Goal: Task Accomplishment & Management: Use online tool/utility

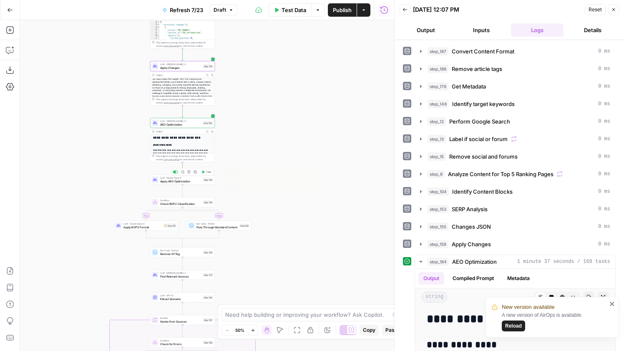
click at [198, 182] on span "Apply AEO Optimization" at bounding box center [180, 181] width 41 height 4
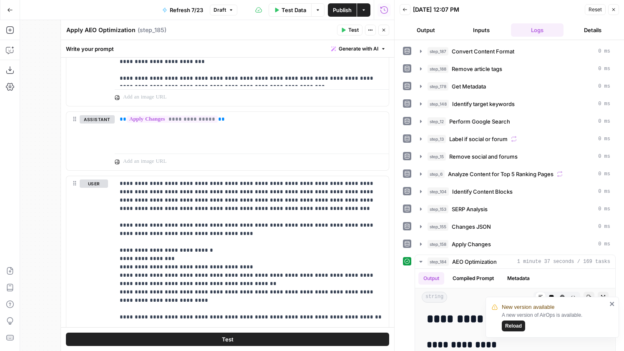
scroll to position [1337, 0]
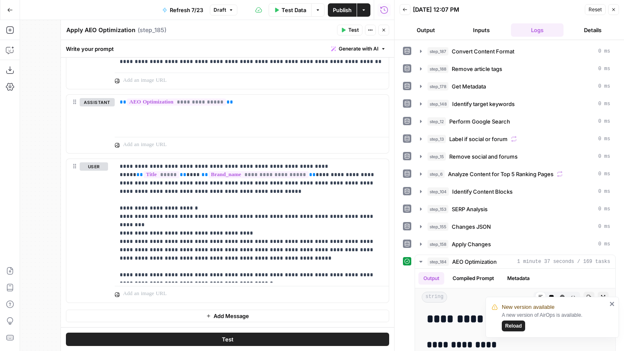
click at [222, 10] on span "Draft" at bounding box center [220, 10] width 13 height 8
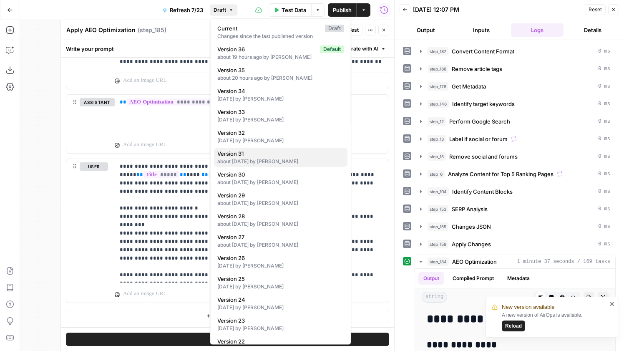
click at [280, 163] on div "about 1 month ago by William Reed" at bounding box center [280, 162] width 127 height 8
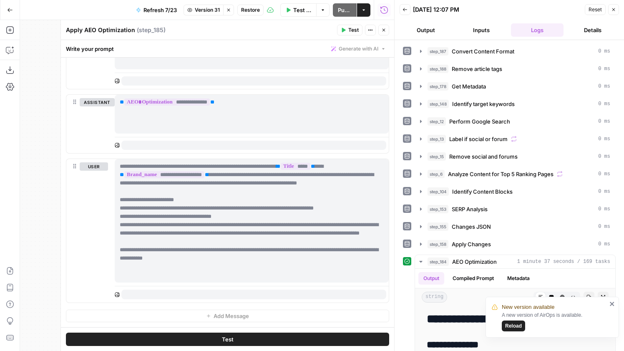
click at [226, 8] on icon "button" at bounding box center [228, 10] width 5 height 5
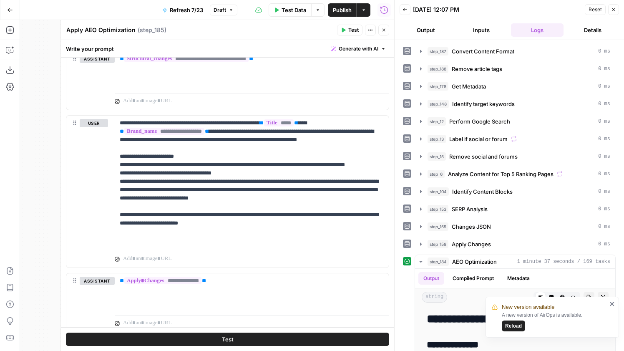
scroll to position [772, 0]
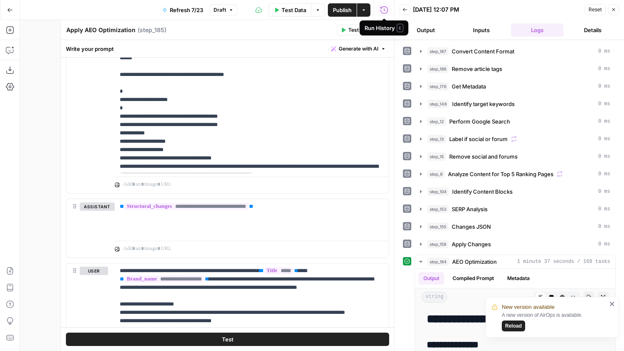
click at [384, 30] on div "Run History E" at bounding box center [384, 28] width 39 height 8
click at [385, 31] on icon "button" at bounding box center [383, 30] width 5 height 5
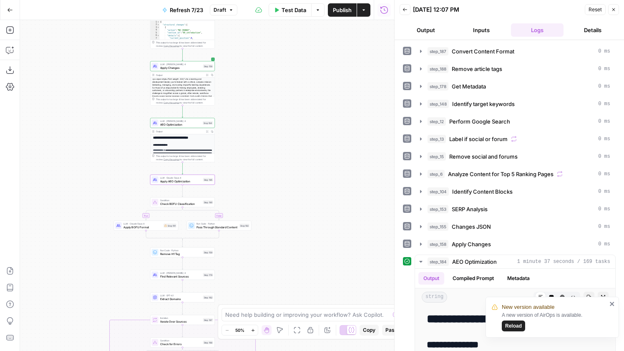
click at [183, 63] on span "LLM · [PERSON_NAME] 4" at bounding box center [180, 64] width 41 height 3
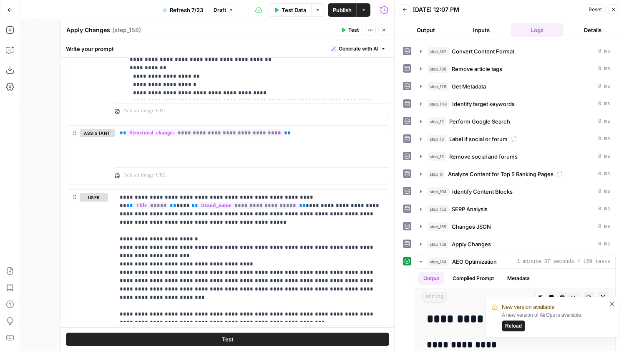
scroll to position [885, 0]
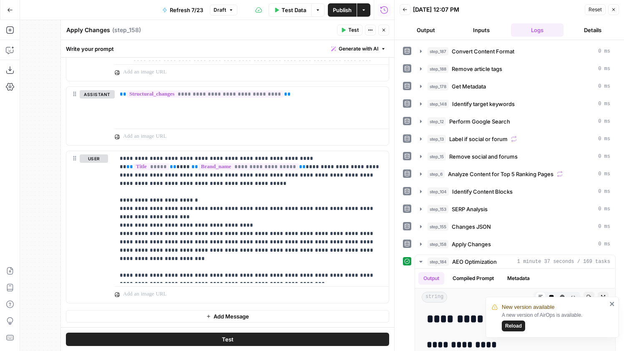
click at [343, 12] on span "Publish" at bounding box center [342, 10] width 19 height 8
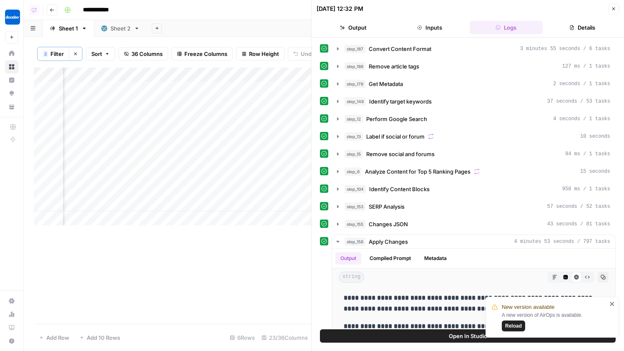
scroll to position [29, 0]
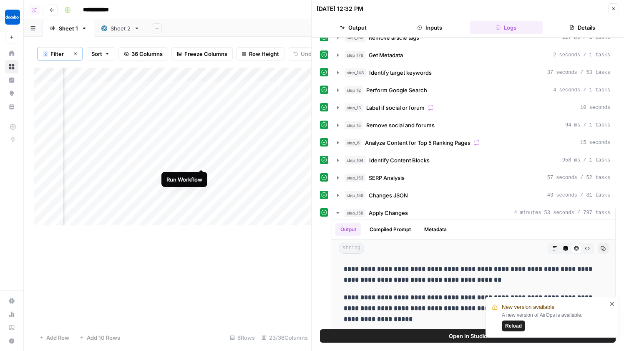
click at [202, 152] on div "Add Column" at bounding box center [173, 147] width 278 height 158
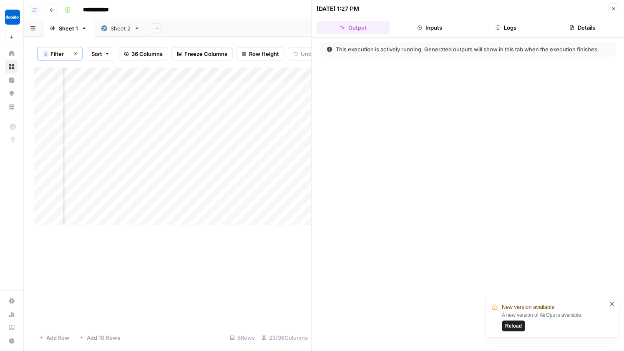
click at [202, 153] on div "Add Column" at bounding box center [173, 147] width 278 height 158
click at [502, 23] on button "Logs" at bounding box center [506, 27] width 73 height 13
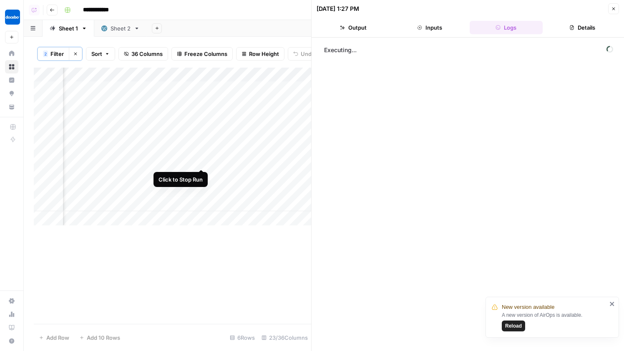
click at [201, 152] on div "Add Column" at bounding box center [173, 147] width 278 height 158
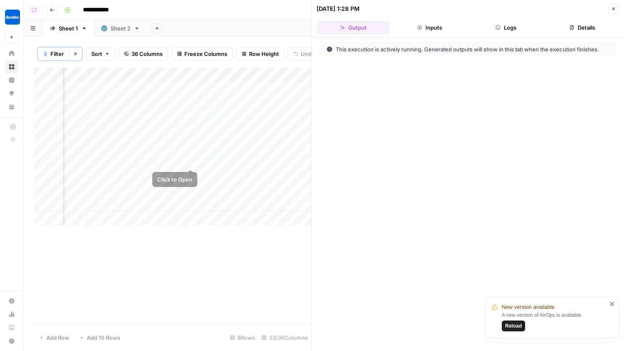
click at [192, 152] on div "Add Column" at bounding box center [173, 147] width 278 height 158
click at [493, 36] on header "10/03/25 at 1:28 PM Close Output Inputs Logs Details" at bounding box center [468, 19] width 313 height 38
click at [497, 28] on icon "button" at bounding box center [498, 27] width 5 height 5
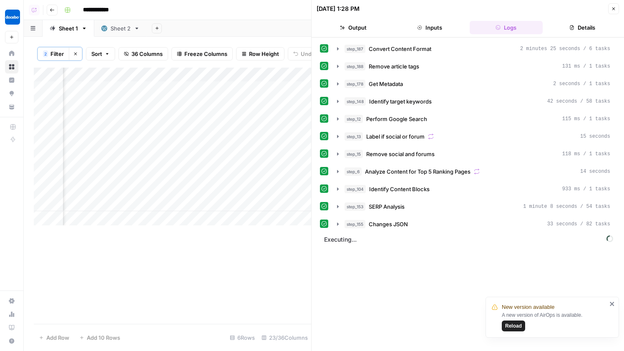
click at [110, 33] on link "Sheet 2" at bounding box center [120, 28] width 53 height 17
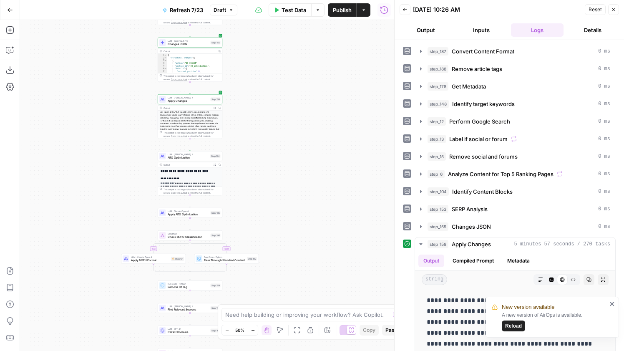
click at [230, 11] on icon "button" at bounding box center [231, 10] width 5 height 5
click at [339, 10] on span "Publish" at bounding box center [342, 10] width 19 height 8
click at [187, 101] on span "Apply Changes" at bounding box center [188, 101] width 41 height 4
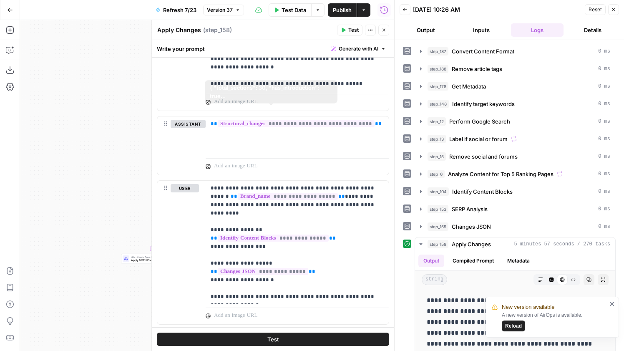
scroll to position [876, 0]
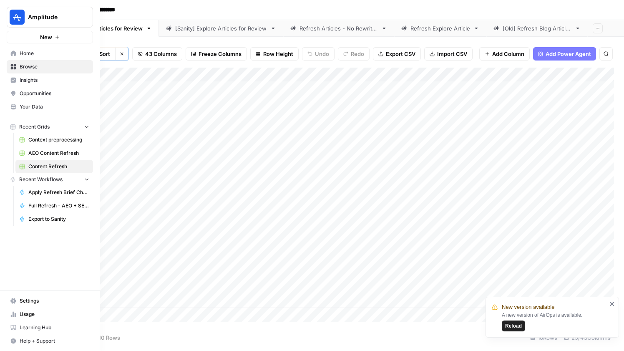
click at [13, 53] on icon at bounding box center [13, 52] width 5 height 5
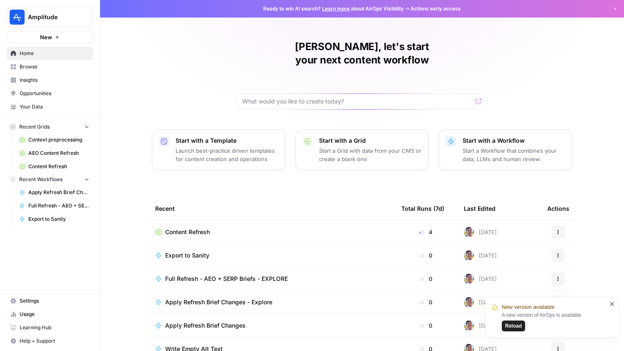
click at [36, 5] on div "Amplitude New" at bounding box center [50, 21] width 100 height 43
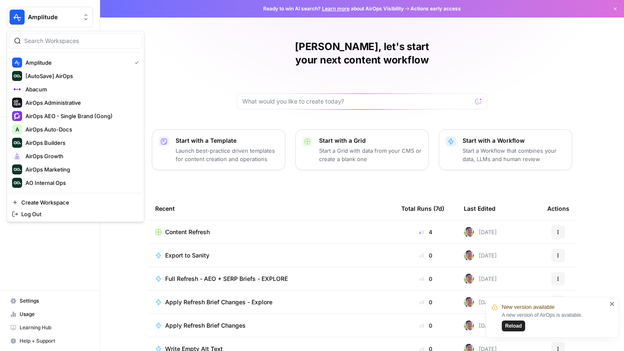
click at [36, 17] on span "Amplitude" at bounding box center [53, 17] width 50 height 8
click at [63, 159] on span "AirOps Growth" at bounding box center [80, 156] width 110 height 8
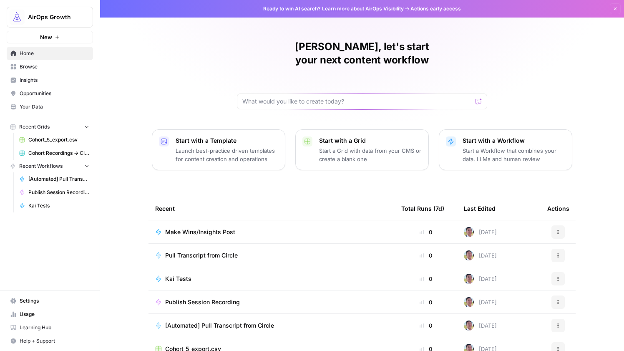
click at [184, 275] on span "Kai Tests" at bounding box center [178, 279] width 26 height 8
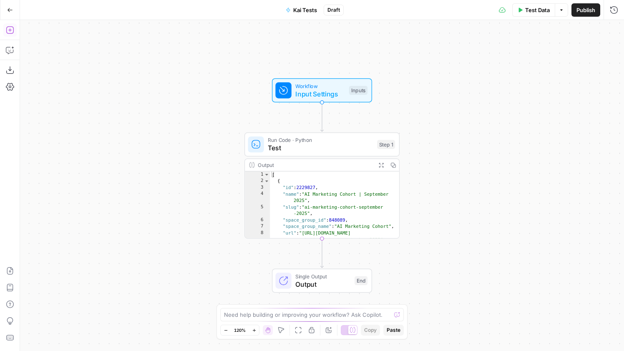
click at [9, 36] on button "Add Steps" at bounding box center [9, 29] width 13 height 13
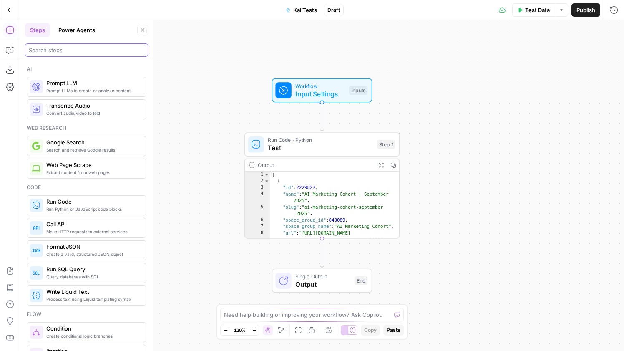
click at [87, 48] on input "search" at bounding box center [87, 50] width 116 height 8
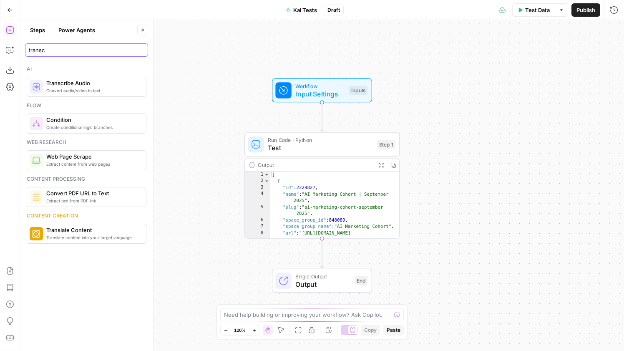
type input "transc"
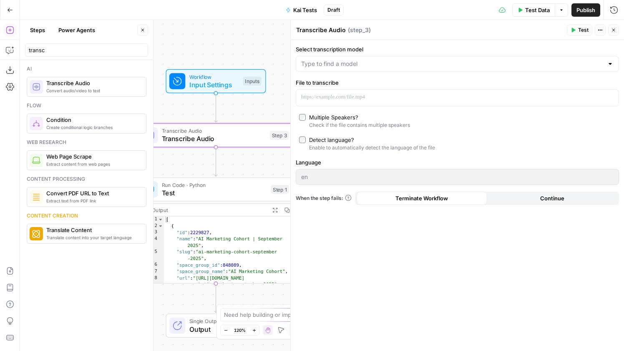
drag, startPoint x: 241, startPoint y: 123, endPoint x: 132, endPoint y: 112, distance: 109.9
click at [132, 112] on body "AirOps Growth New Home Browse Insights Opportunities Your Data Recent Grids Coh…" at bounding box center [312, 175] width 624 height 351
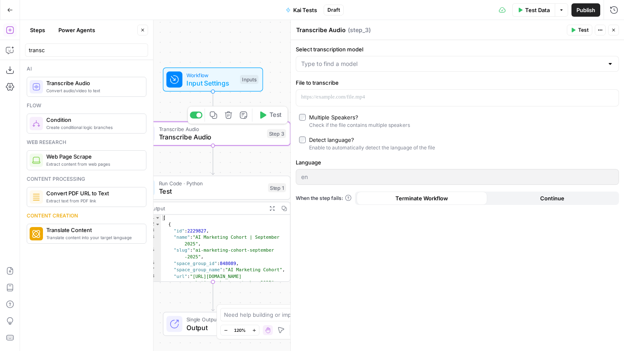
click at [228, 117] on icon "button" at bounding box center [229, 115] width 8 height 8
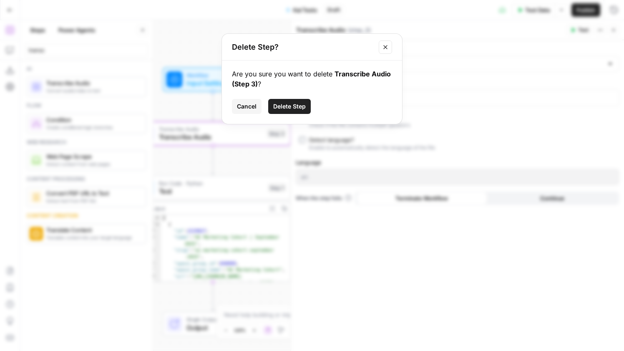
click at [289, 109] on span "Delete Step" at bounding box center [289, 106] width 33 height 8
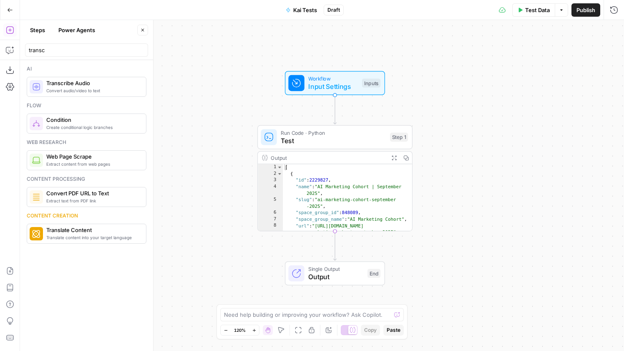
click at [5, 10] on button "Go Back" at bounding box center [10, 10] width 15 height 15
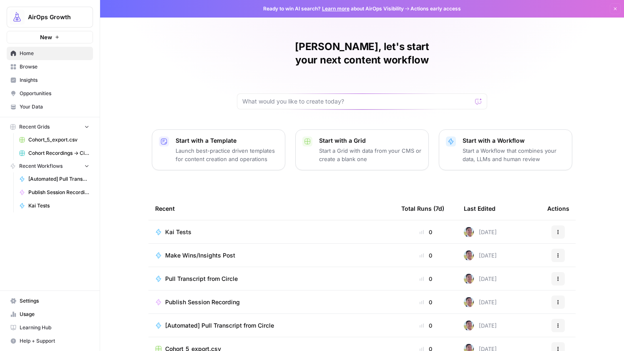
click at [177, 228] on span "Kai Tests" at bounding box center [178, 232] width 26 height 8
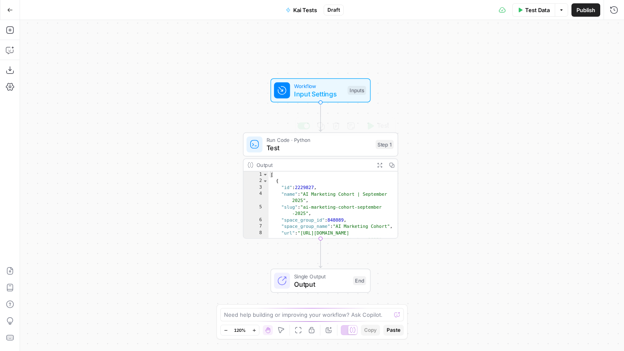
click at [307, 149] on span "Test" at bounding box center [319, 148] width 105 height 10
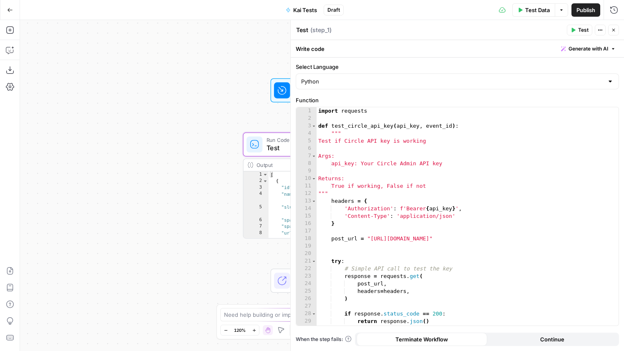
click at [573, 27] on button "Test" at bounding box center [579, 30] width 25 height 11
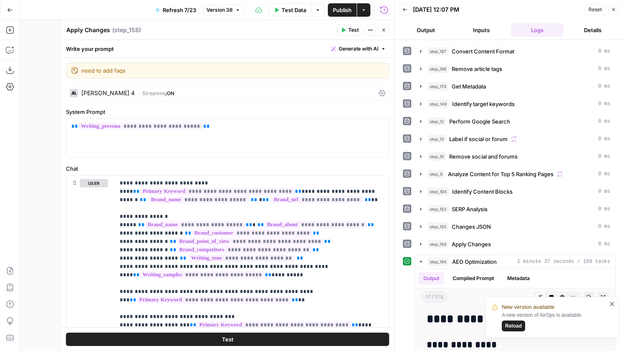
scroll to position [677, 0]
